Goal: Communication & Community: Connect with others

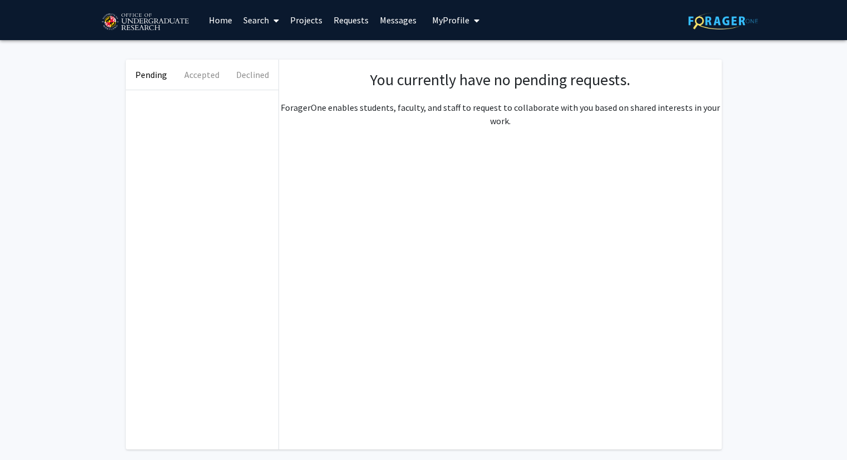
click at [355, 18] on link "Requests" at bounding box center [351, 20] width 46 height 39
click at [408, 17] on link "Messages" at bounding box center [398, 20] width 48 height 39
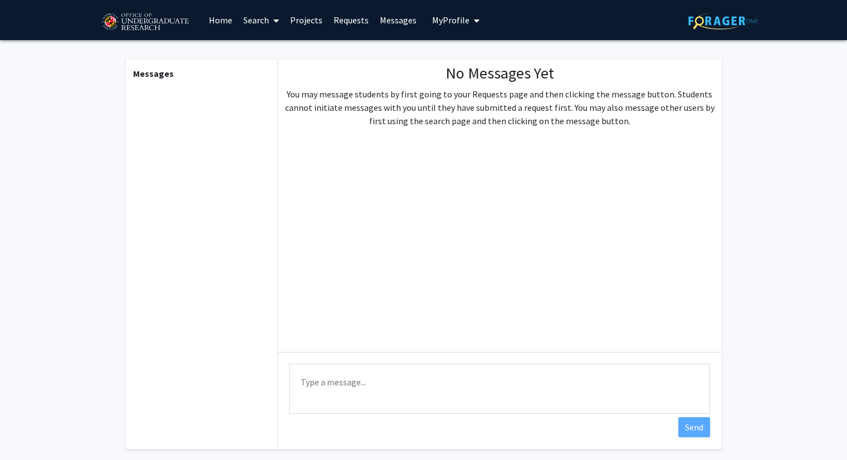
click at [2, 110] on fg-messaging "Messages No Messages Yet You may message students by first going to your Reques…" at bounding box center [423, 257] width 847 height 434
